Goal: Transaction & Acquisition: Register for event/course

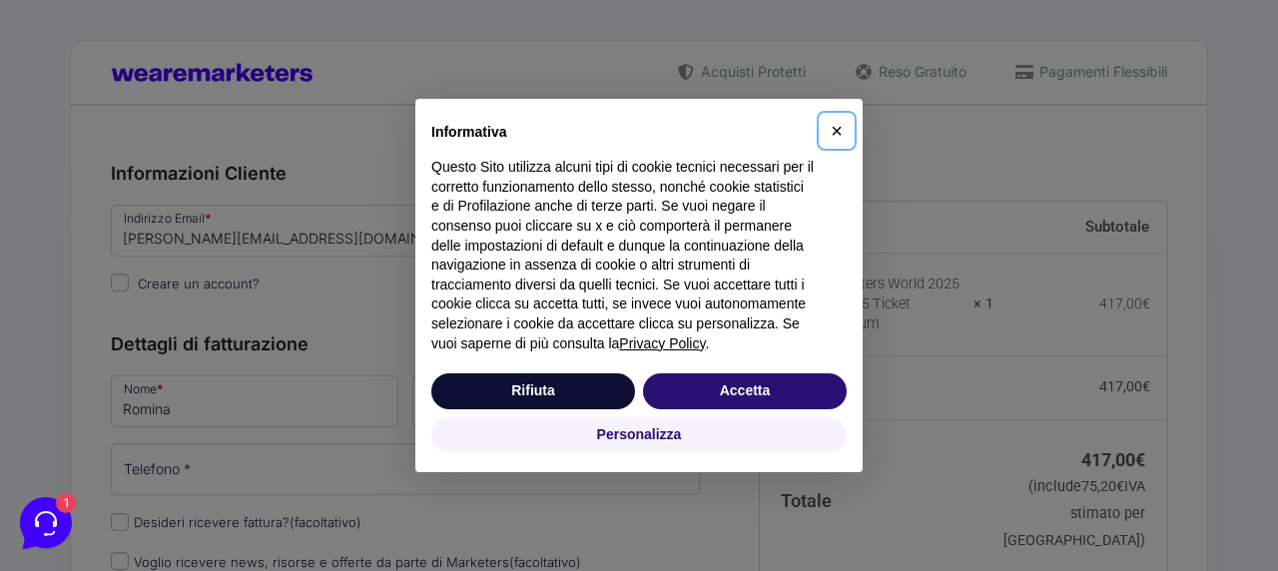
click at [836, 130] on span "×" at bounding box center [837, 131] width 12 height 22
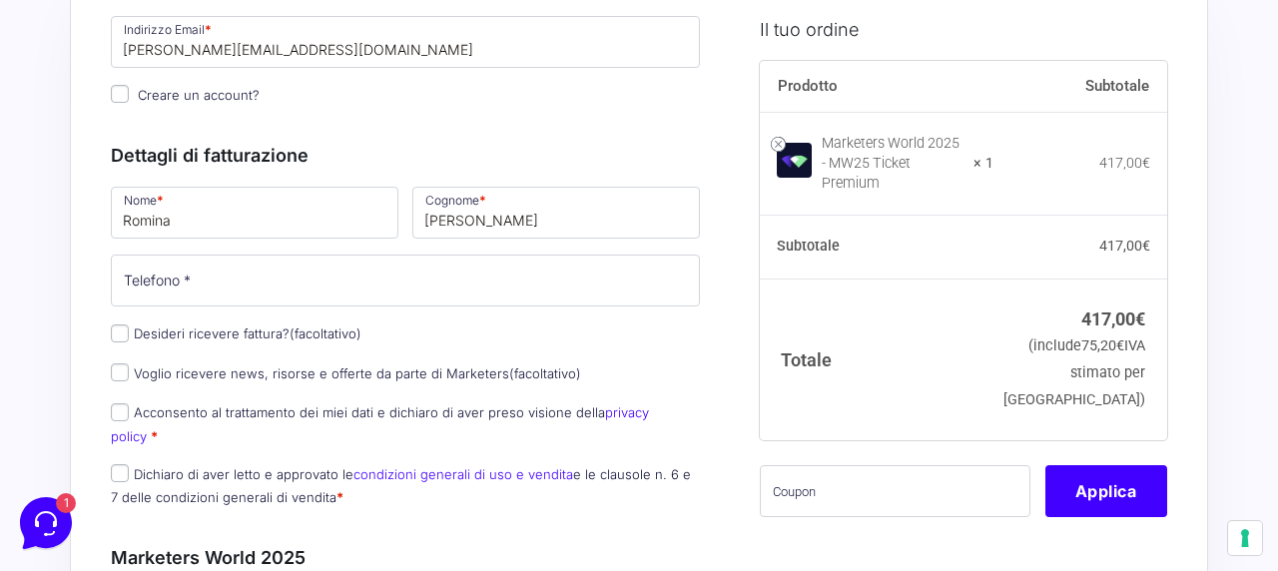
scroll to position [198, 0]
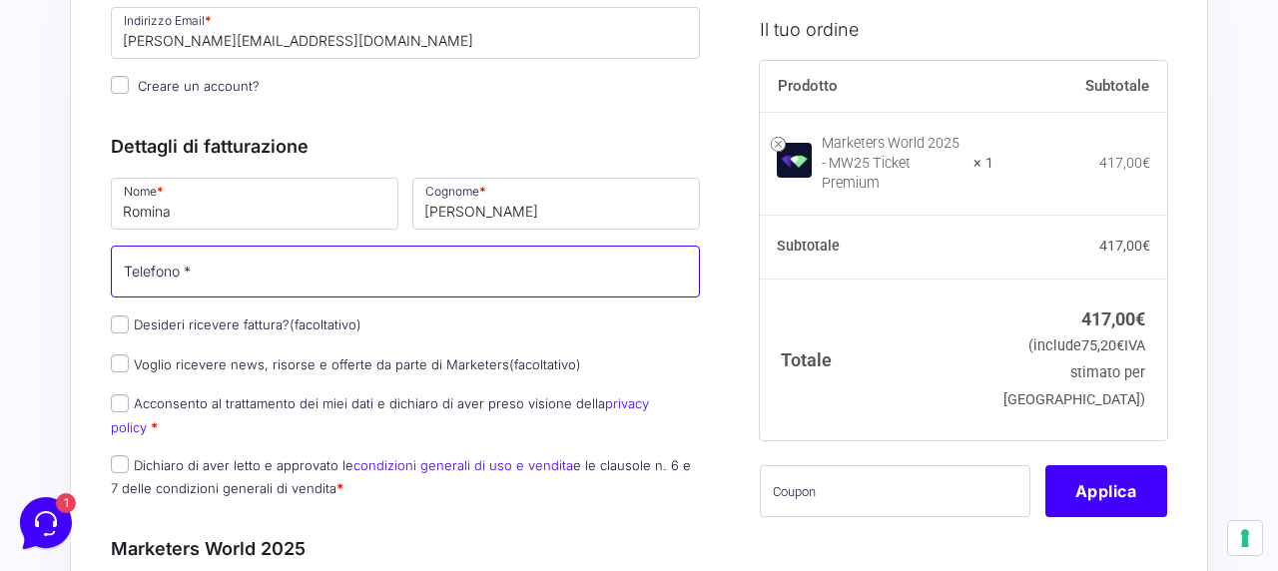
click at [317, 270] on input "Telefono *" at bounding box center [405, 272] width 589 height 52
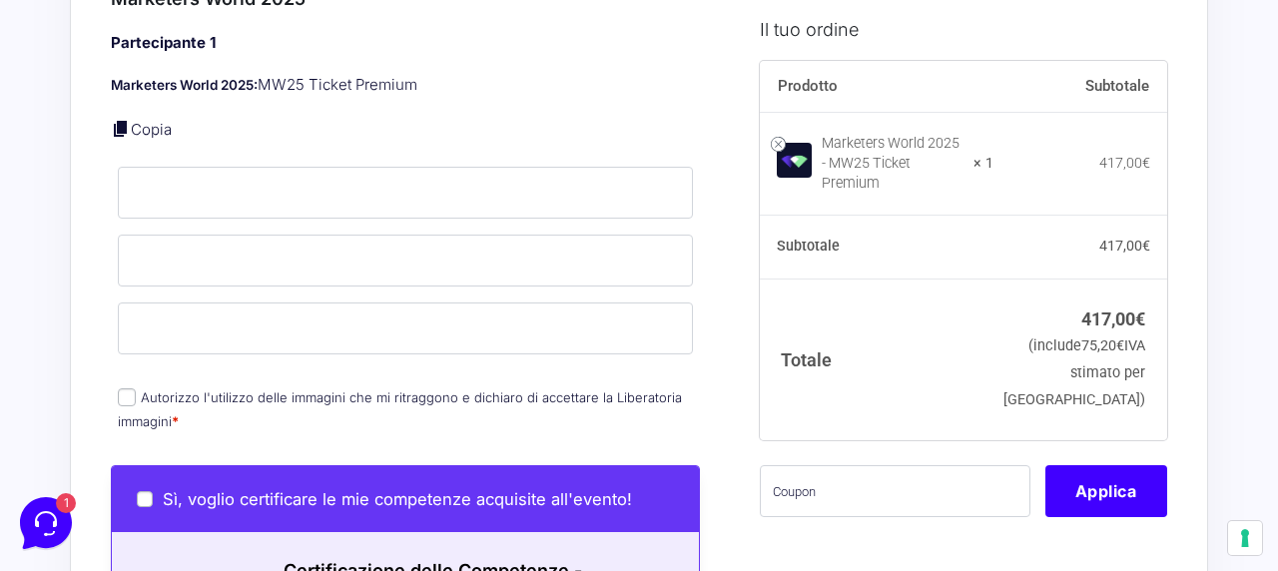
scroll to position [799, 0]
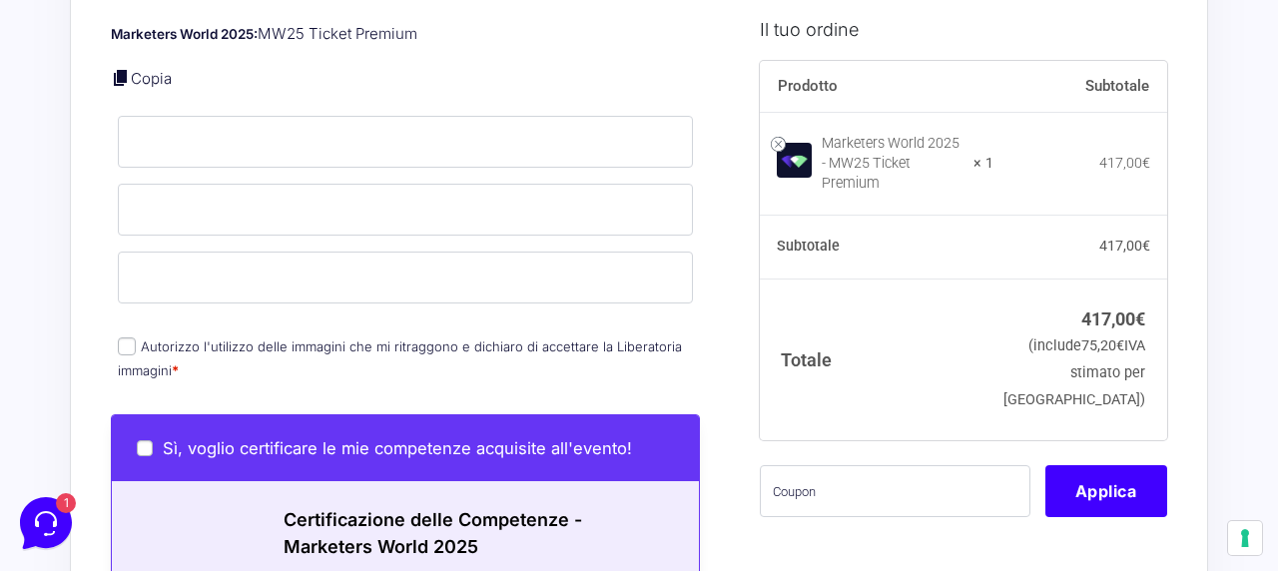
type input "3283551237"
click at [816, 482] on input "text" at bounding box center [895, 490] width 271 height 52
paste input "MRK100OFFMWTEST"
type input "MRK100OFFMWTEST"
click at [1097, 476] on button "Applica" at bounding box center [1106, 490] width 122 height 52
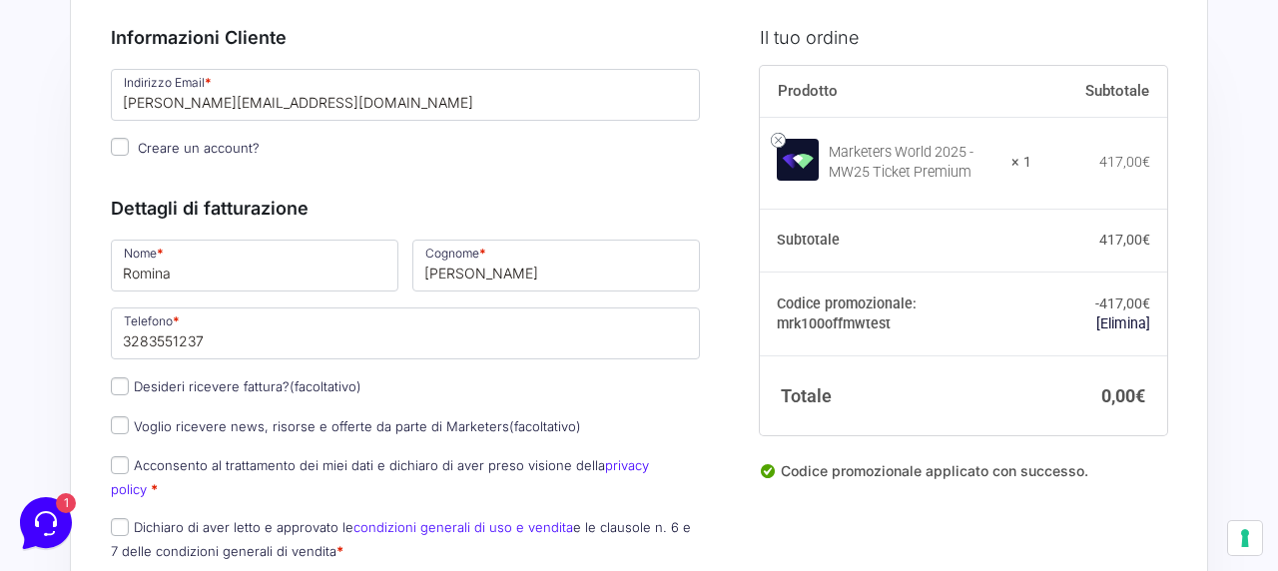
scroll to position [130, 0]
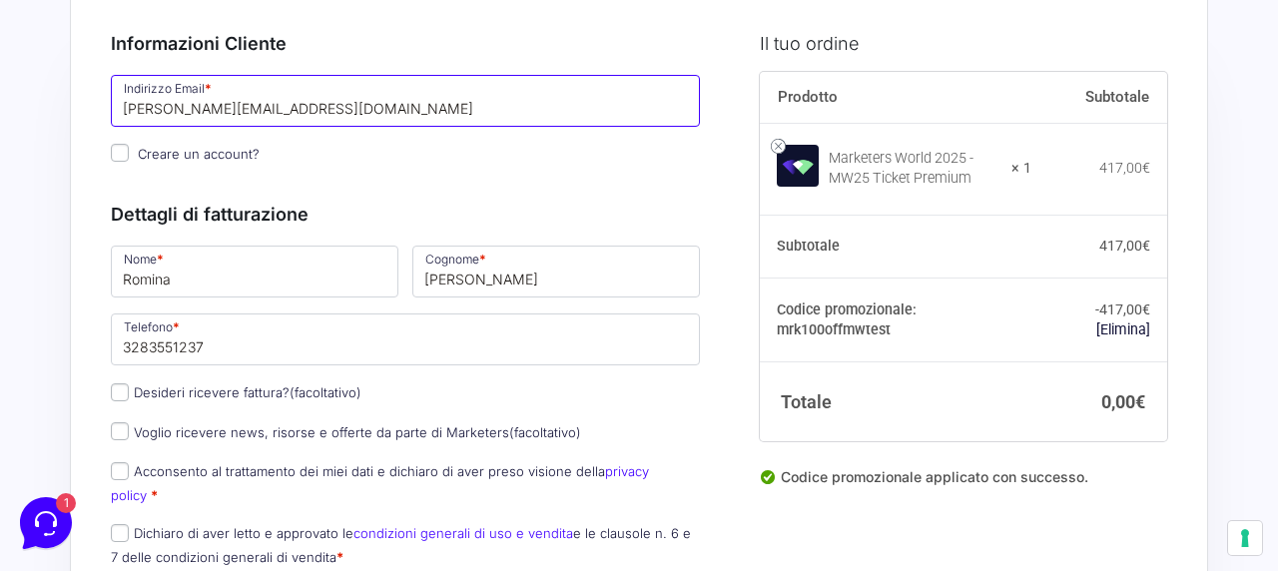
click at [327, 107] on input "[PERSON_NAME][EMAIL_ADDRESS][DOMAIN_NAME]" at bounding box center [405, 101] width 589 height 52
click at [410, 84] on input "[PERSON_NAME][EMAIL_ADDRESS][DOMAIN_NAME]" at bounding box center [405, 101] width 589 height 52
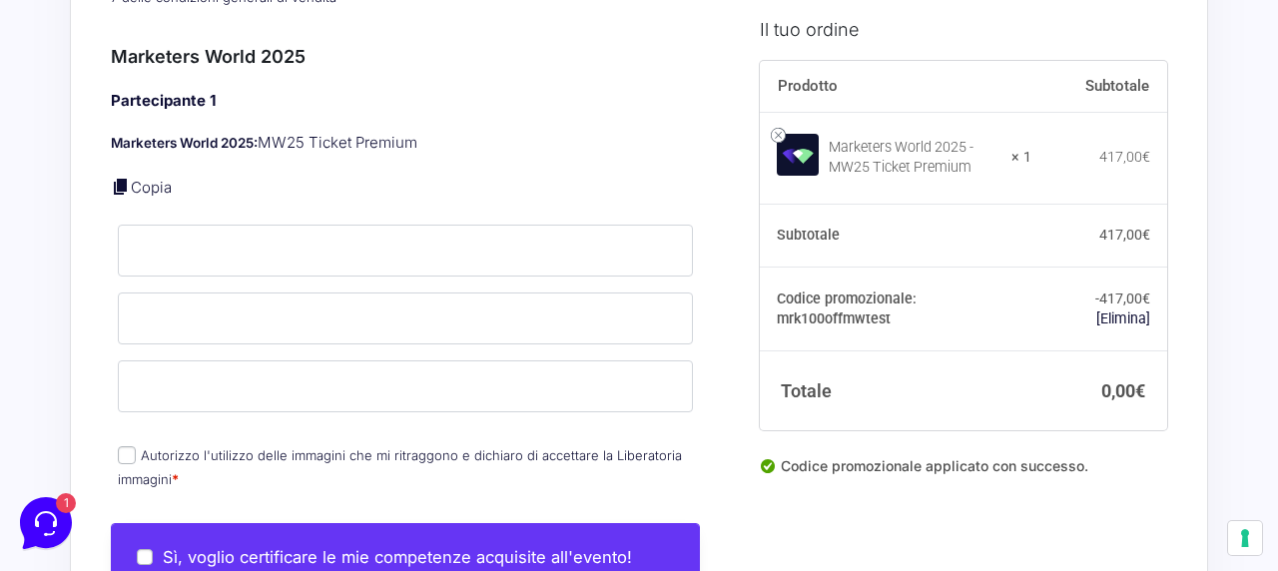
scroll to position [691, 0]
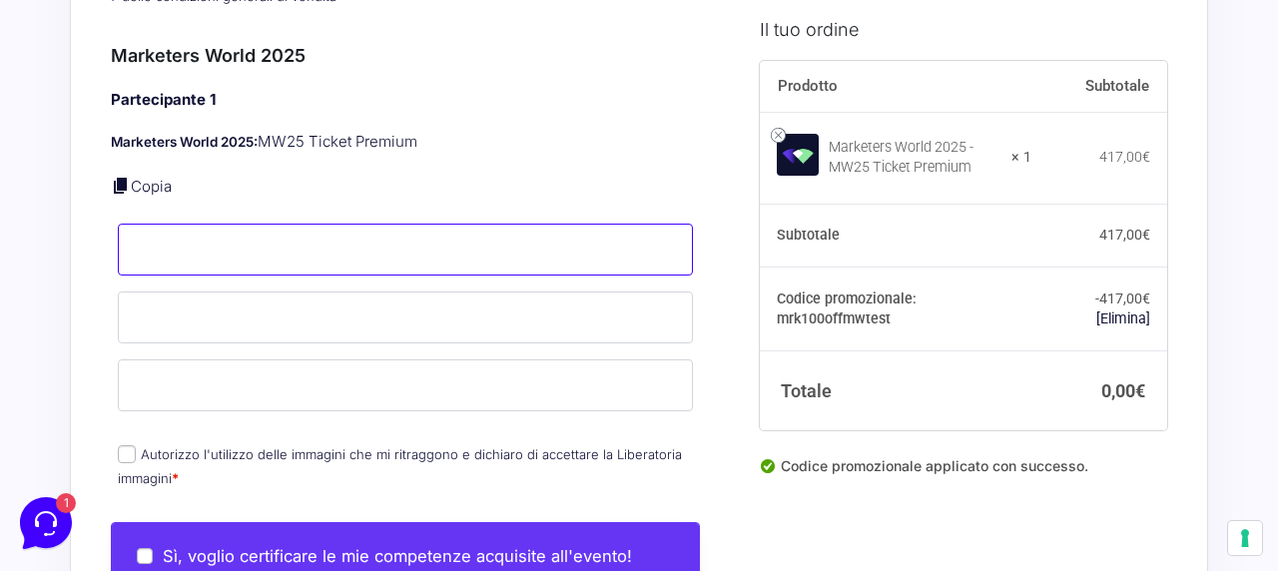
click at [395, 225] on input "Nome *" at bounding box center [405, 250] width 575 height 52
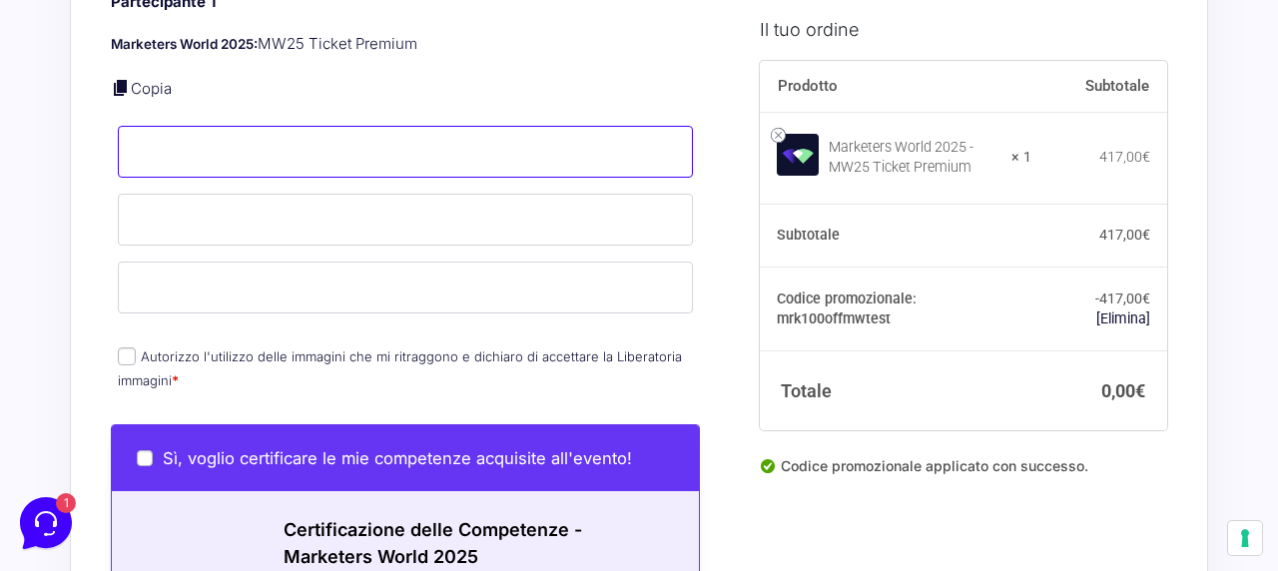
scroll to position [798, 0]
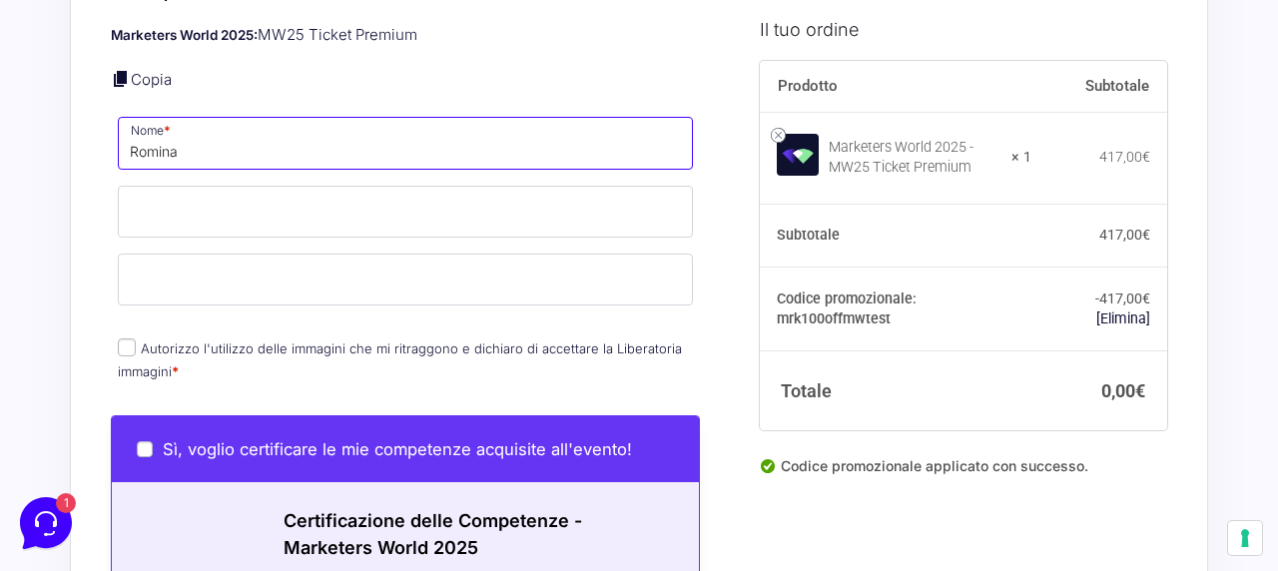
type input "Romina"
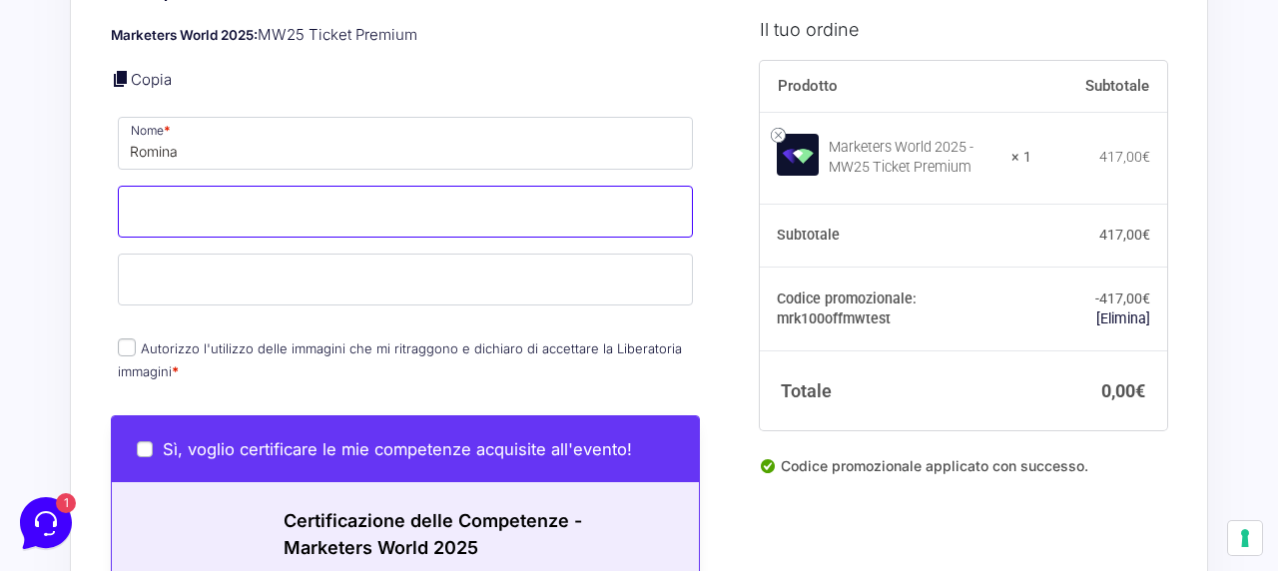
click at [299, 203] on input "Cognome *" at bounding box center [405, 212] width 575 height 52
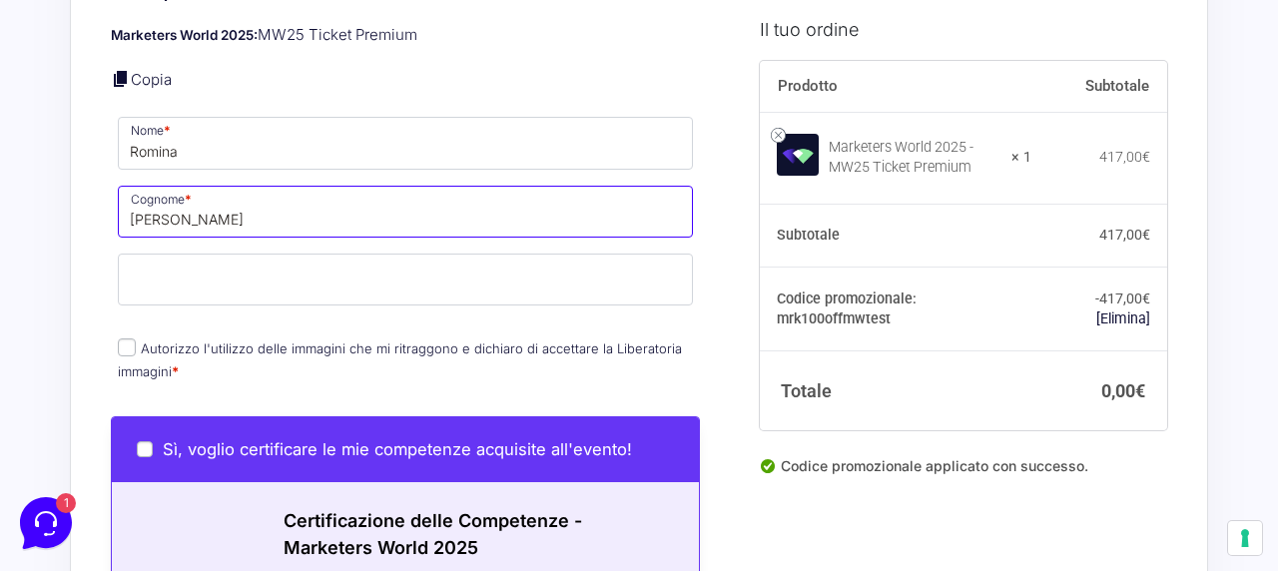
type input "Di Pietrantonio"
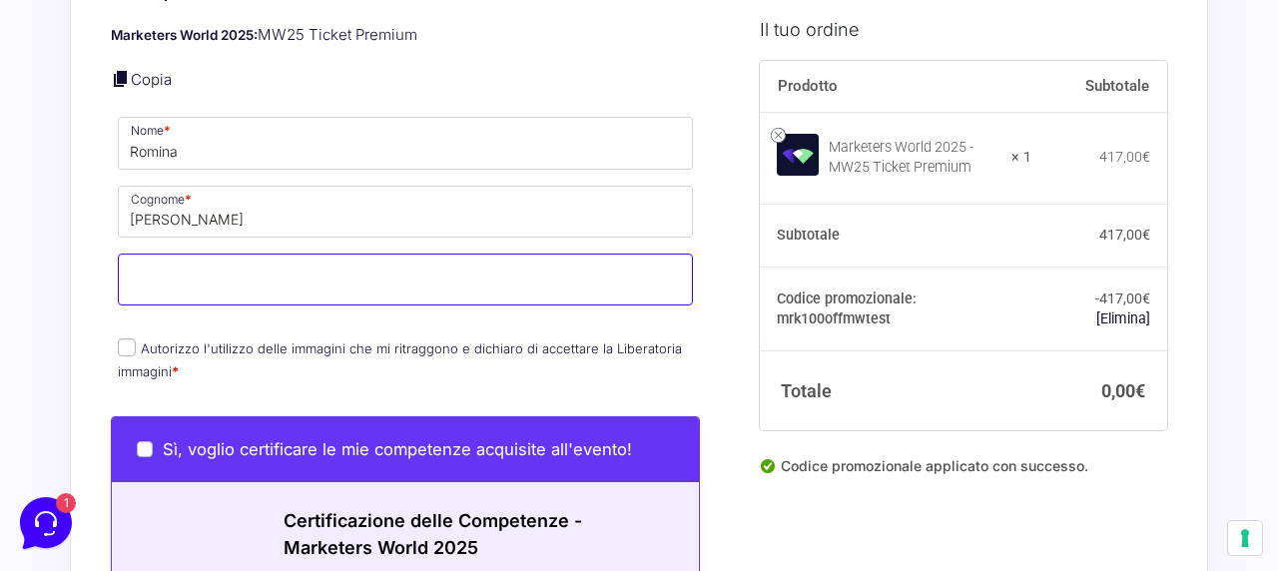
click at [239, 255] on input "Email *" at bounding box center [405, 280] width 575 height 52
paste input "[PERSON_NAME][EMAIL_ADDRESS][DOMAIN_NAME]"
type input "[PERSON_NAME][EMAIL_ADDRESS][DOMAIN_NAME]"
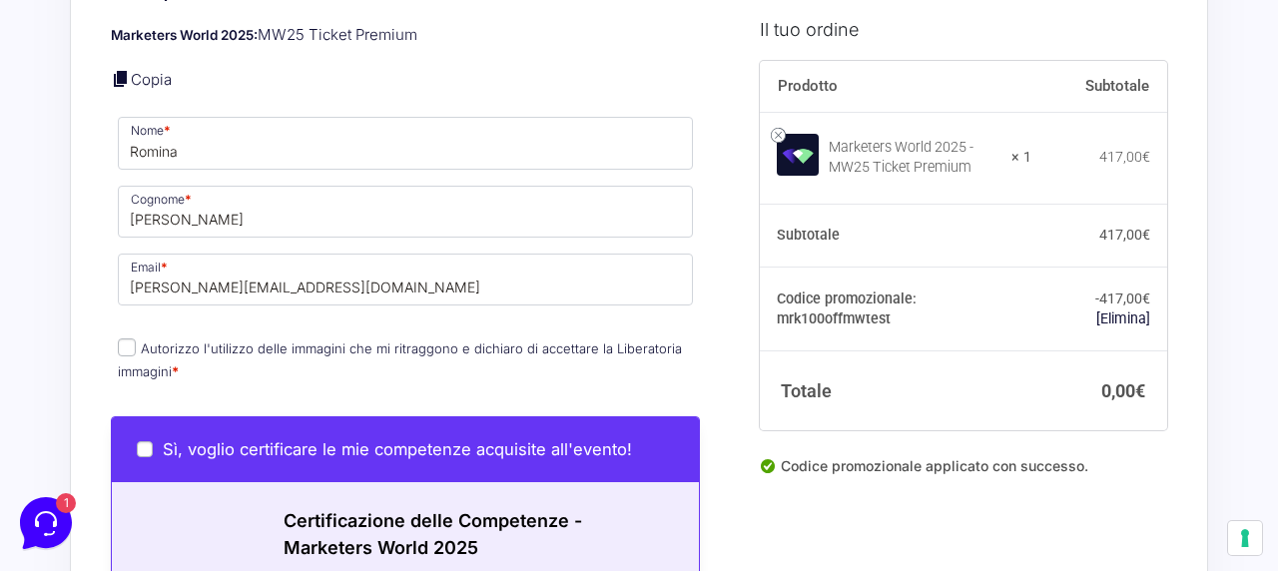
click at [126, 338] on input "Autorizzo l'utilizzo delle immagini che mi ritraggono e dichiaro di accettare l…" at bounding box center [127, 347] width 18 height 18
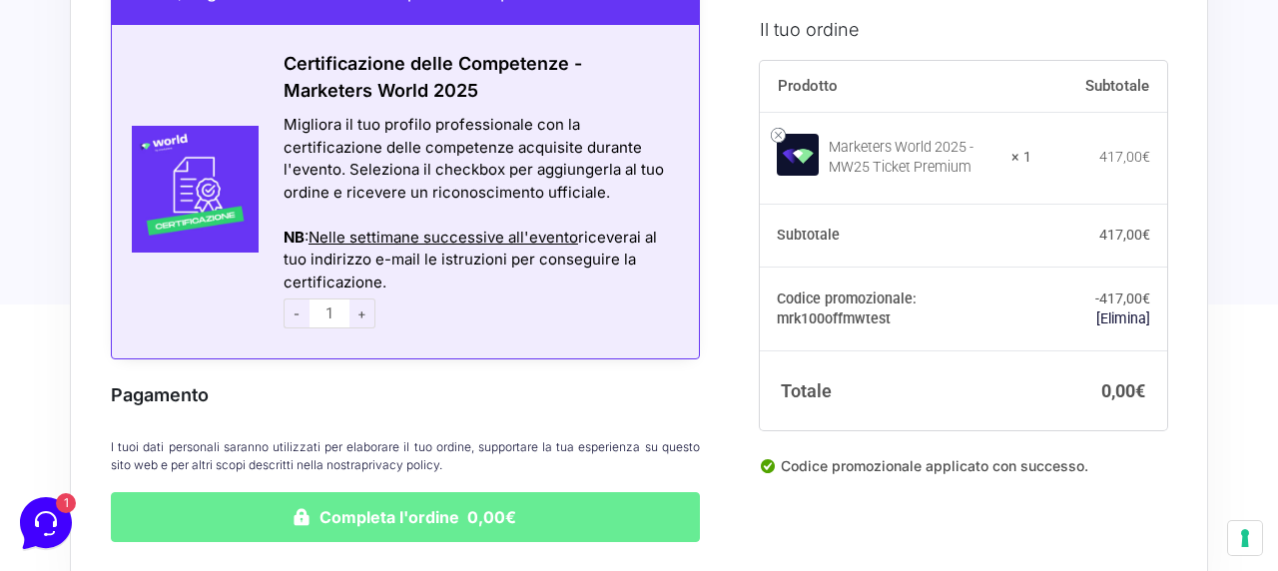
scroll to position [1274, 0]
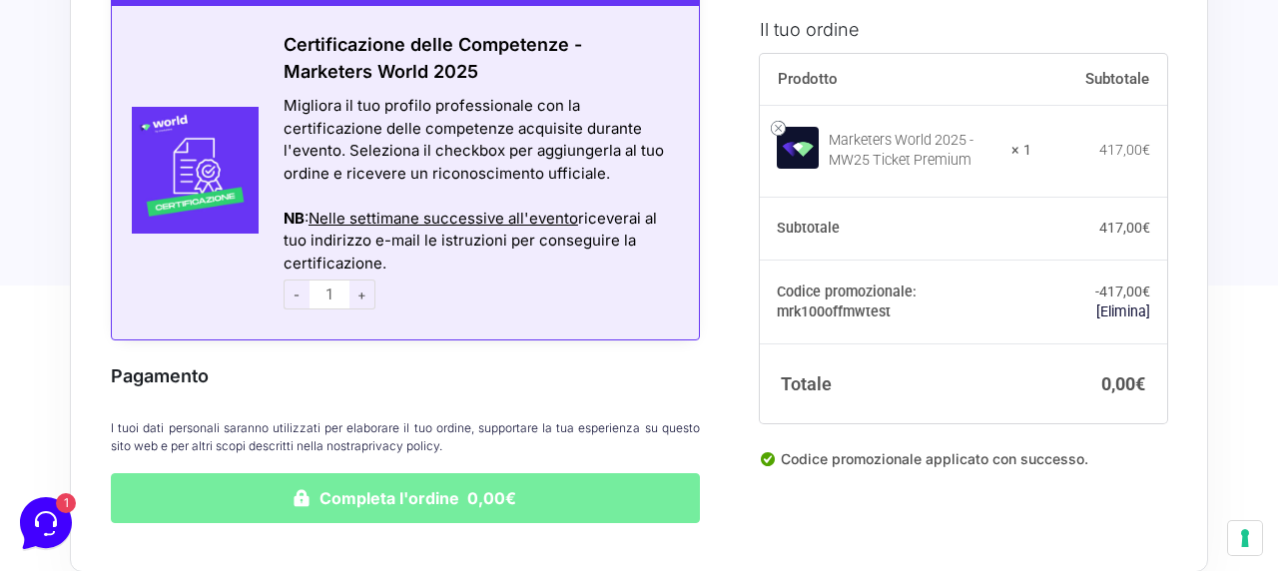
click at [383, 484] on button "Completa l'ordine 0,00€" at bounding box center [405, 498] width 589 height 50
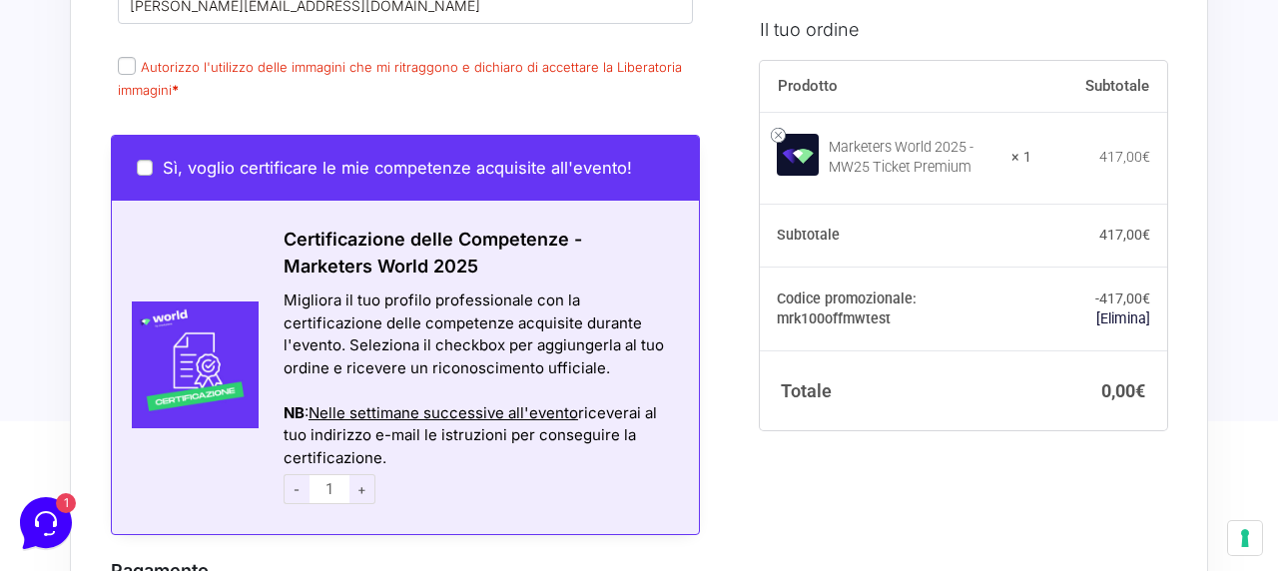
scroll to position [1204, 0]
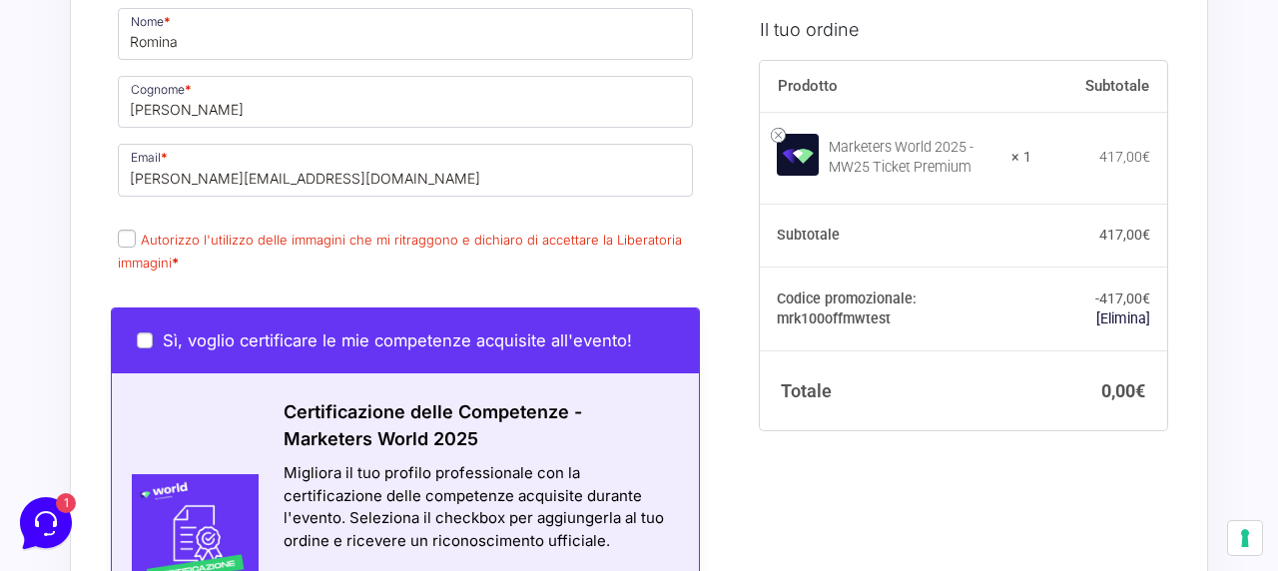
click at [121, 248] on input "Autorizzo l'utilizzo delle immagini che mi ritraggono e dichiaro di accettare l…" at bounding box center [127, 239] width 18 height 18
checkbox input "true"
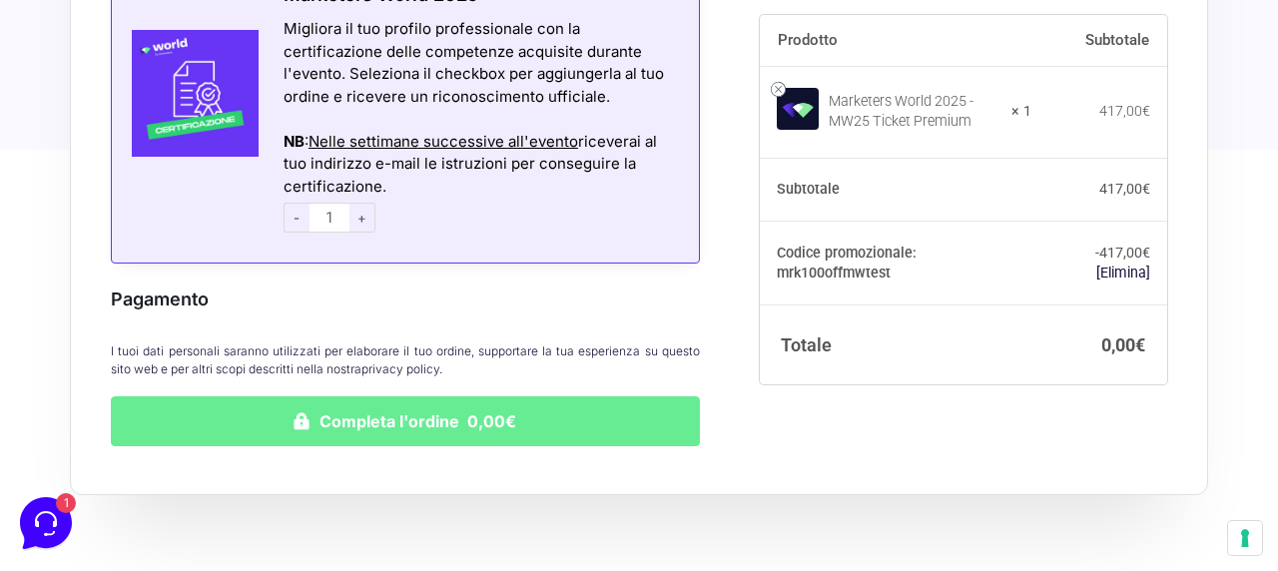
scroll to position [1663, 0]
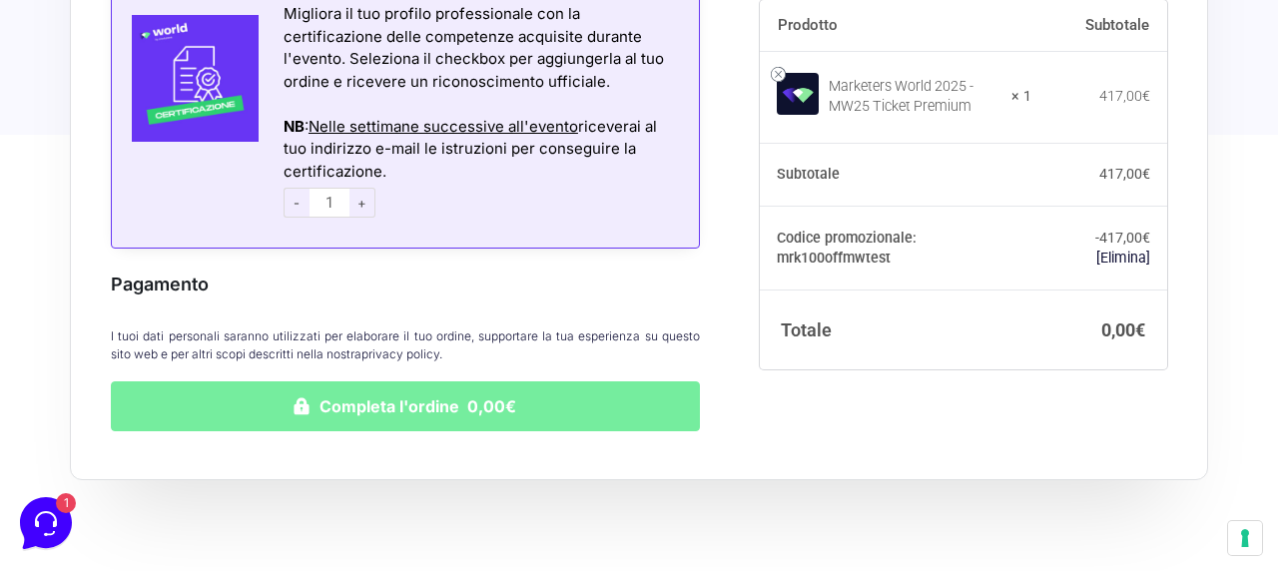
click at [451, 427] on button "Completa l'ordine 0,00€" at bounding box center [405, 406] width 589 height 50
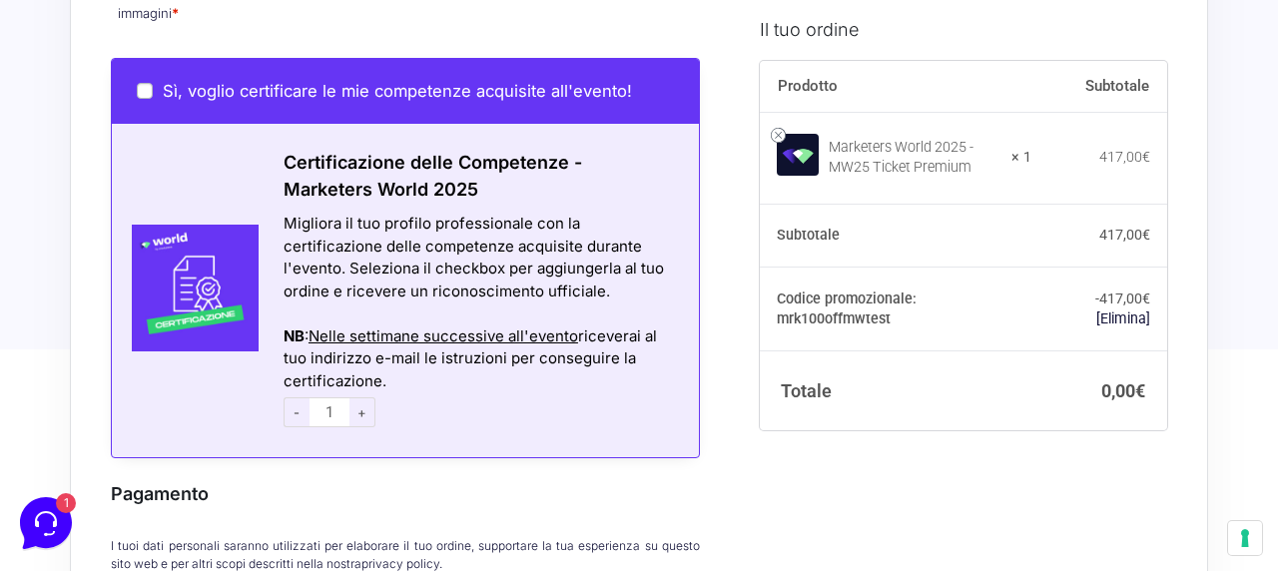
scroll to position [1426, 0]
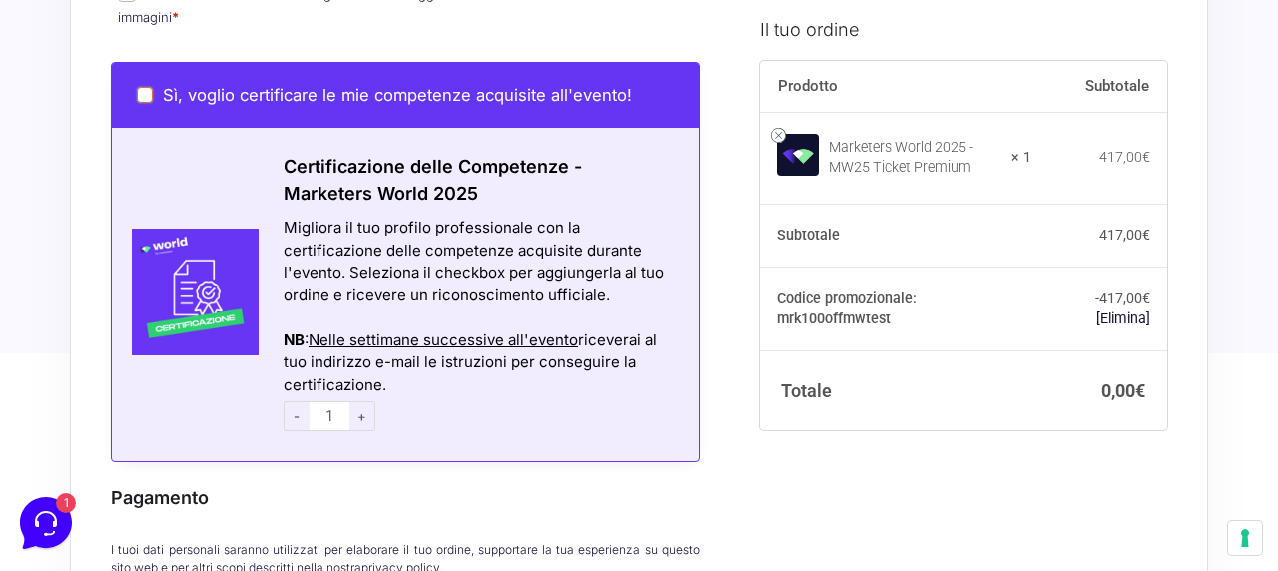
click at [147, 103] on input "Sì, voglio certificare le mie competenze acquisite all'evento!" at bounding box center [145, 95] width 16 height 16
checkbox input "true"
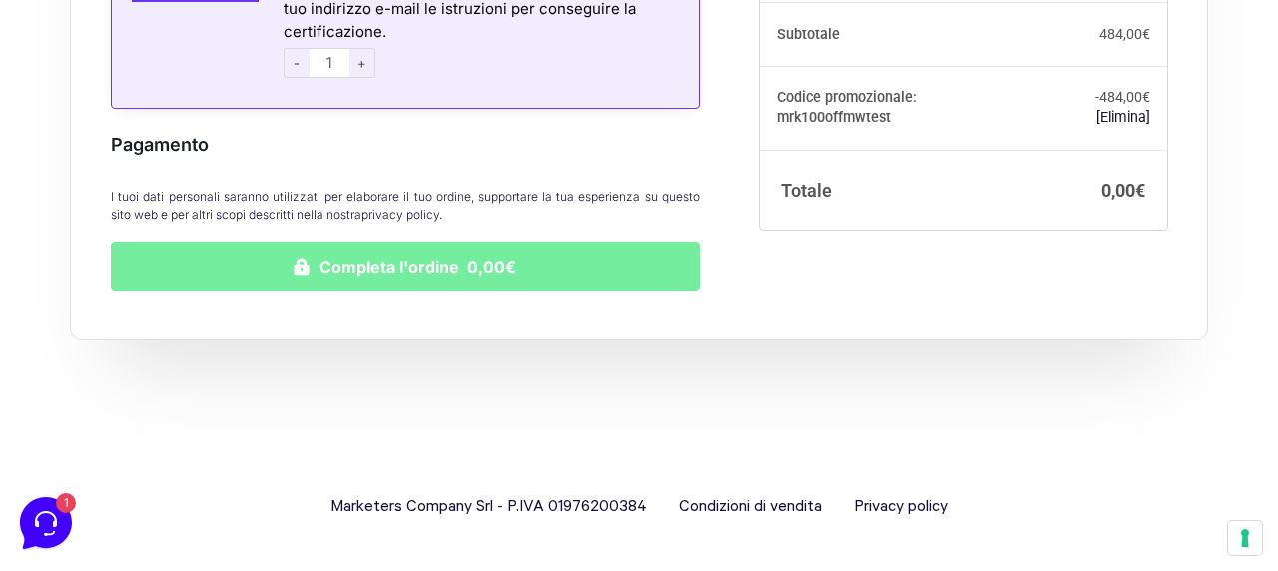
scroll to position [1798, 0]
click at [433, 270] on button "Completa l'ordine 0,00€" at bounding box center [405, 267] width 589 height 50
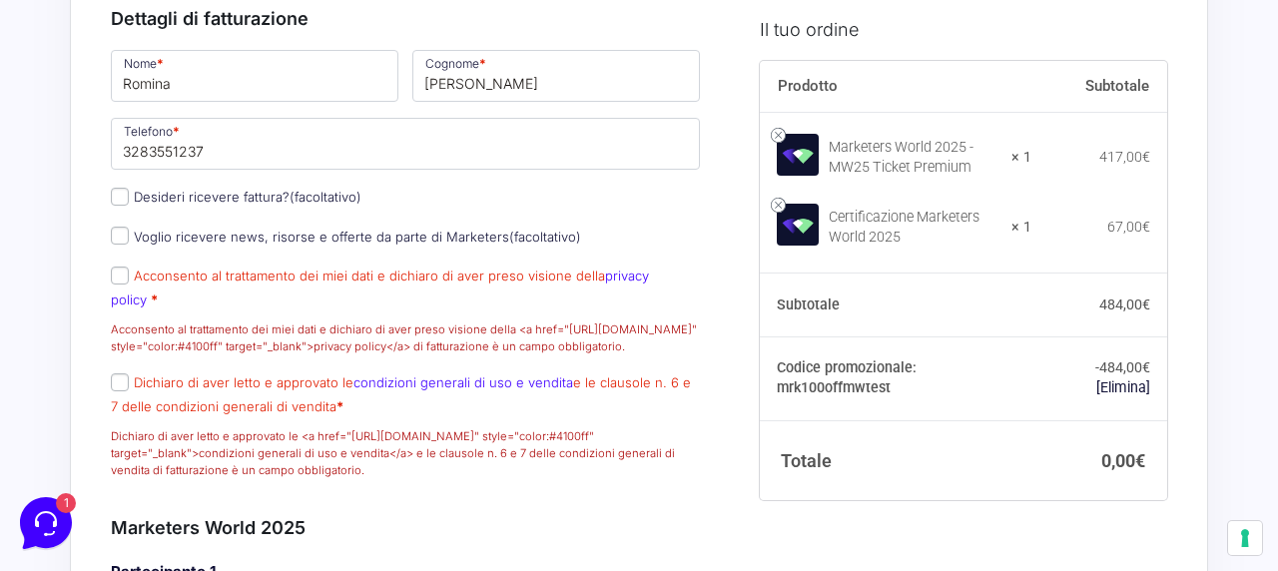
scroll to position [497, 0]
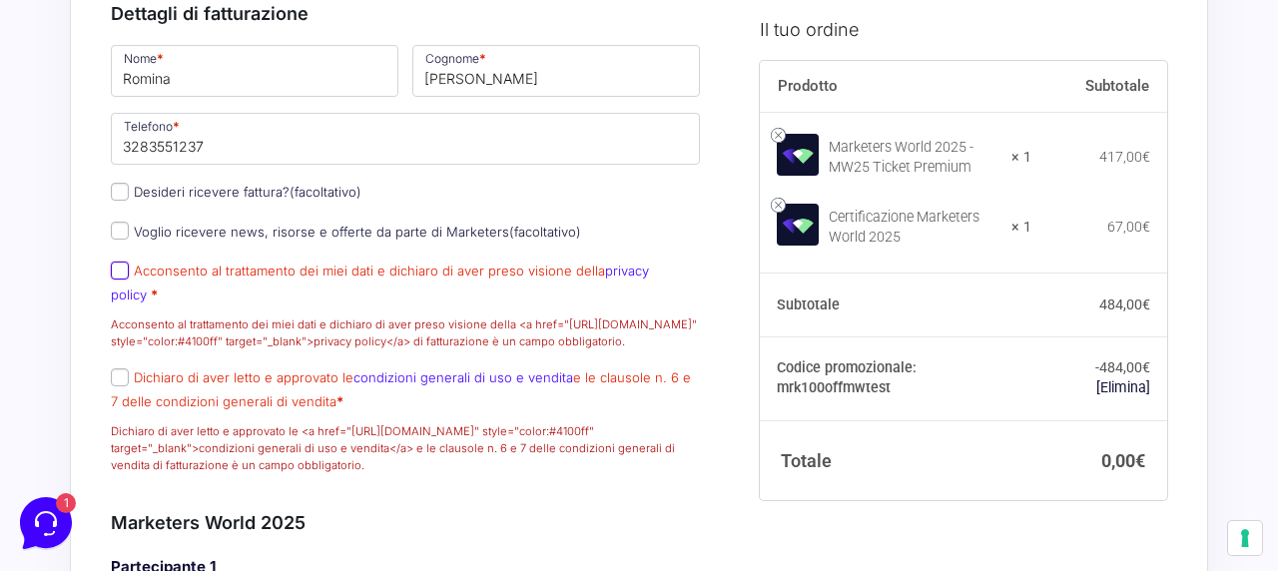
click at [119, 280] on input "Acconsento al trattamento dei miei dati e dichiaro di aver preso visione della …" at bounding box center [120, 271] width 18 height 18
checkbox input "true"
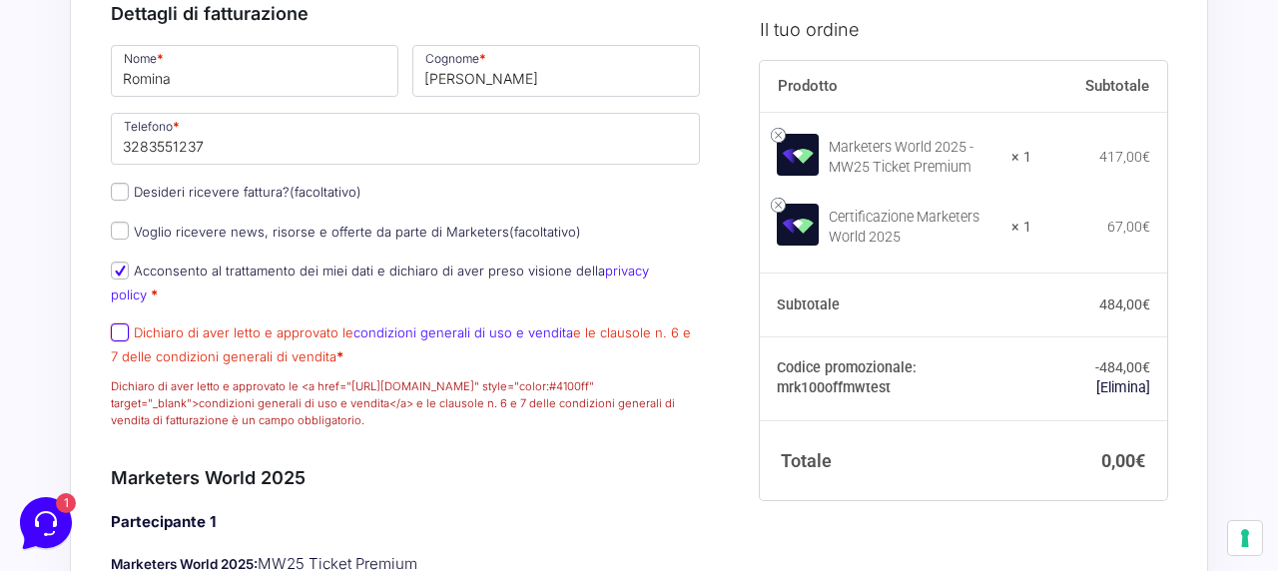
click at [118, 333] on input "Dichiaro di aver letto e approvato le condizioni generali di uso e vendita e le…" at bounding box center [120, 333] width 18 height 18
checkbox input "true"
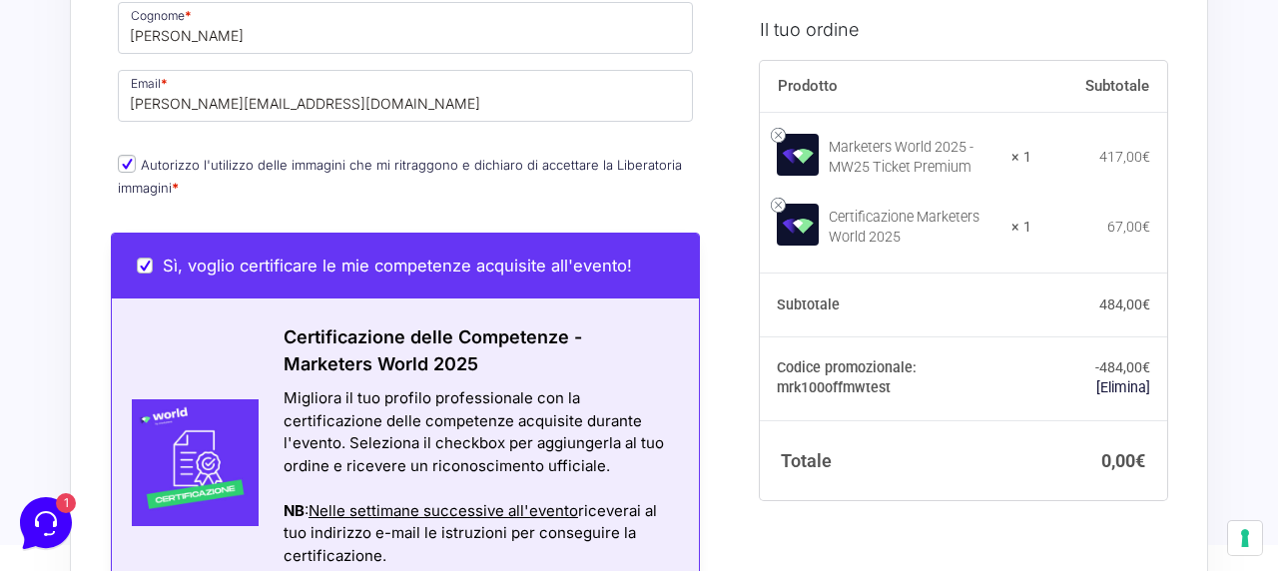
scroll to position [1142, 0]
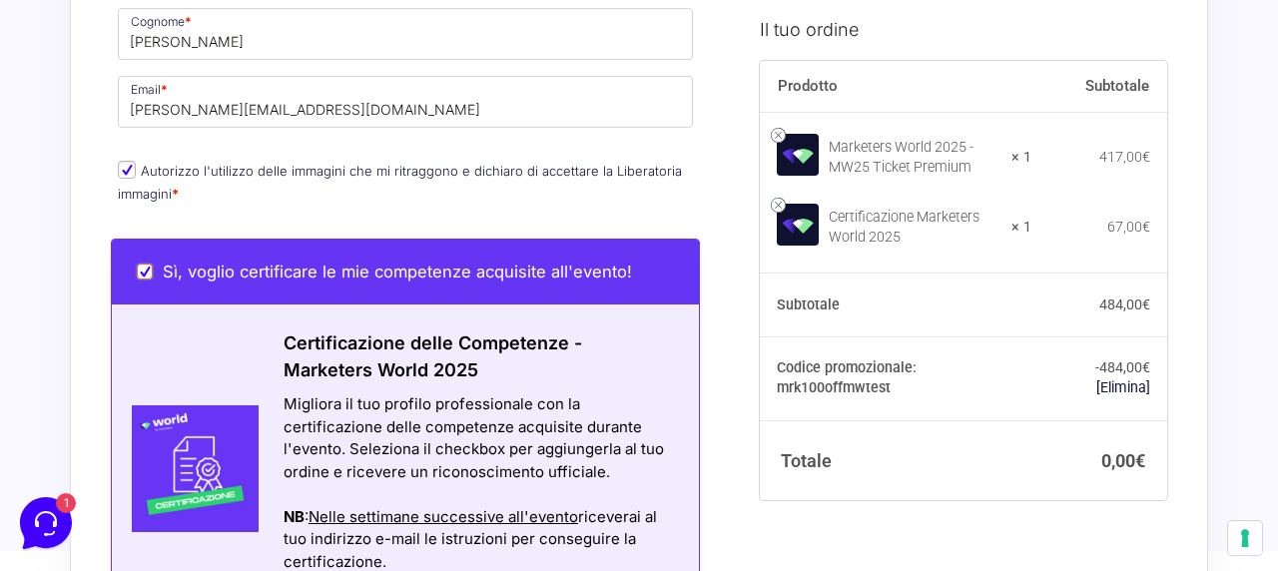
click at [143, 269] on input "Sì, voglio certificare le mie competenze acquisite all'evento!" at bounding box center [145, 272] width 16 height 16
checkbox input "false"
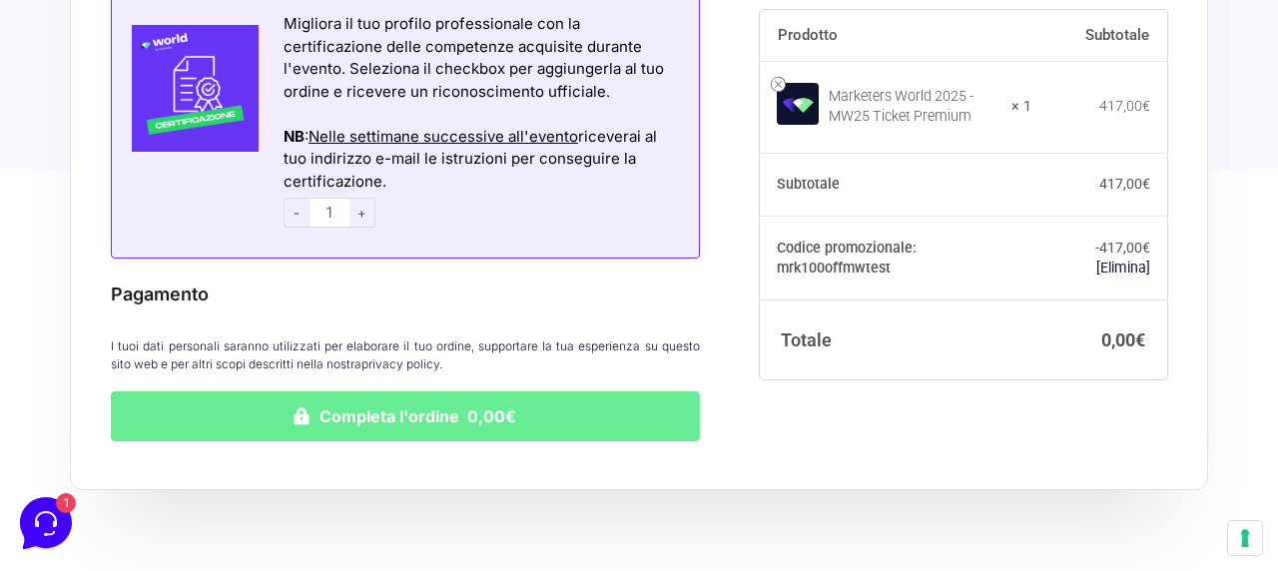
scroll to position [1539, 0]
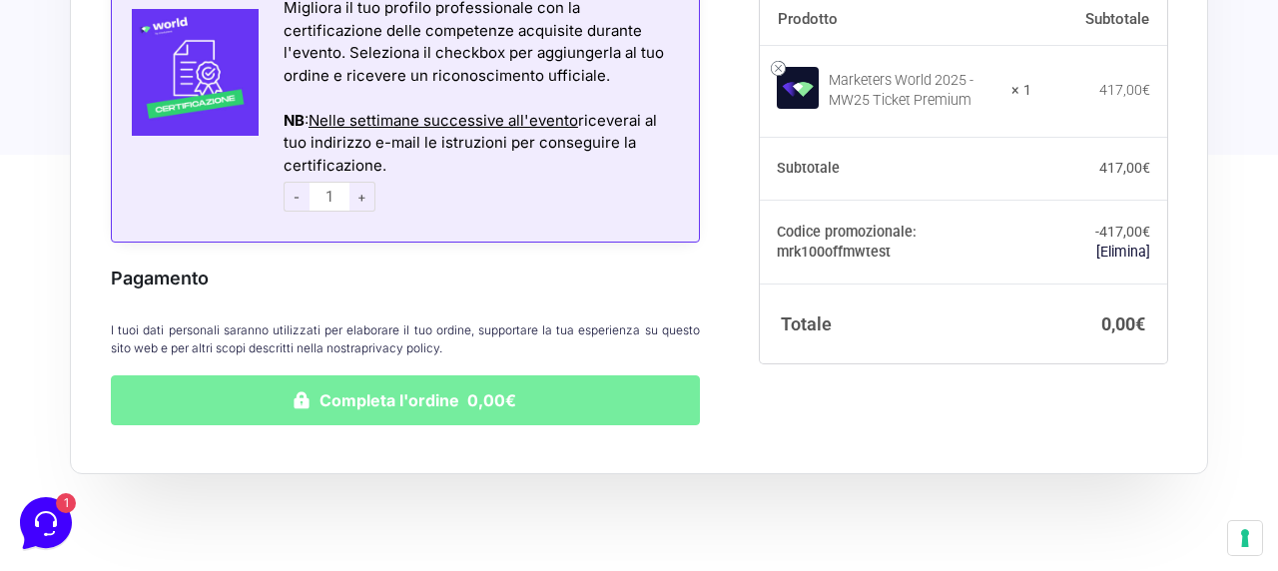
click at [411, 403] on button "Completa l'ordine 0,00€" at bounding box center [405, 400] width 589 height 50
